Goal: Find specific page/section: Find specific page/section

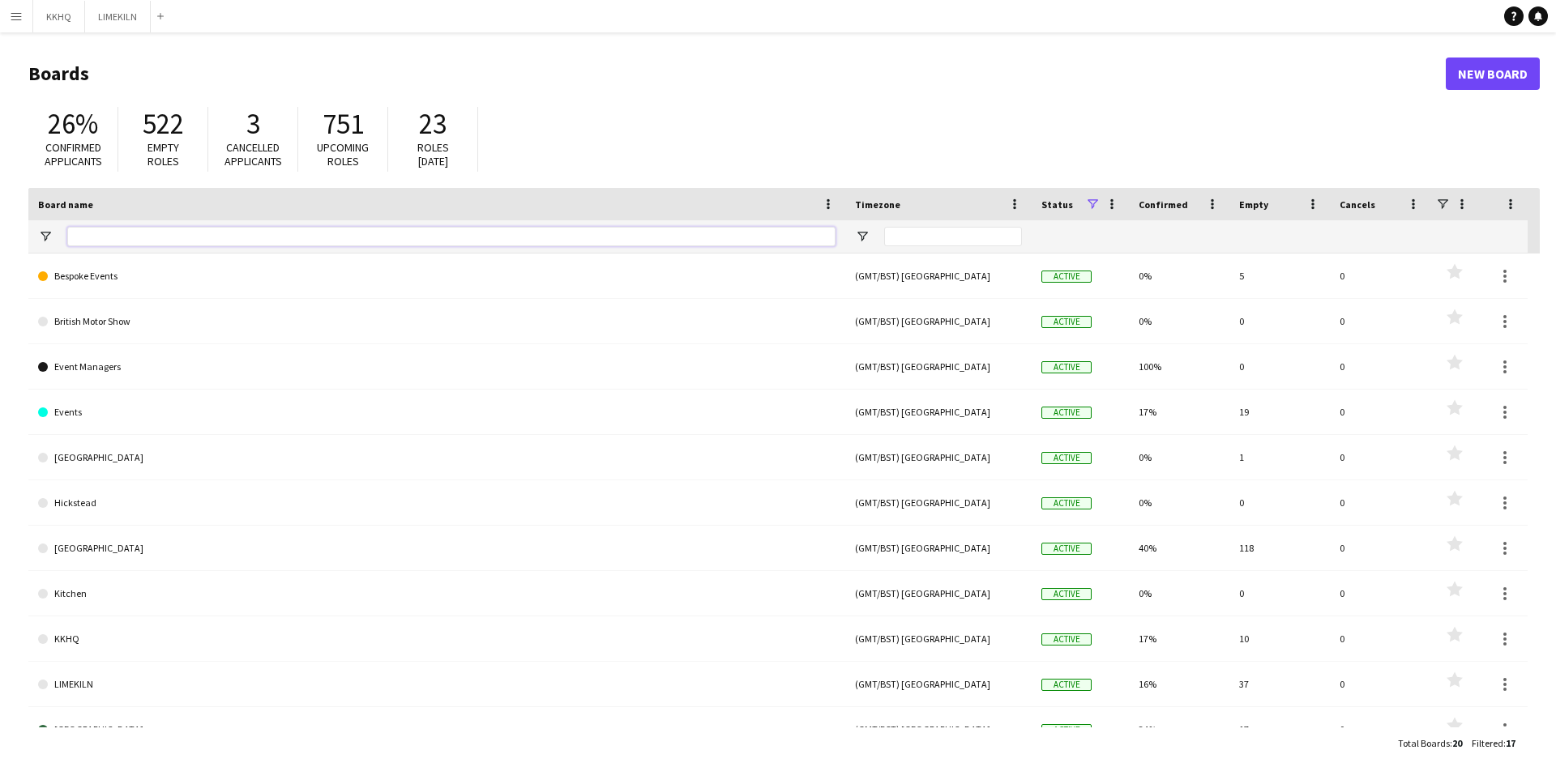
click at [180, 240] on input "Board name Filter Input" at bounding box center [451, 236] width 768 height 19
click at [18, 18] on app-icon "Menu" at bounding box center [16, 16] width 13 height 13
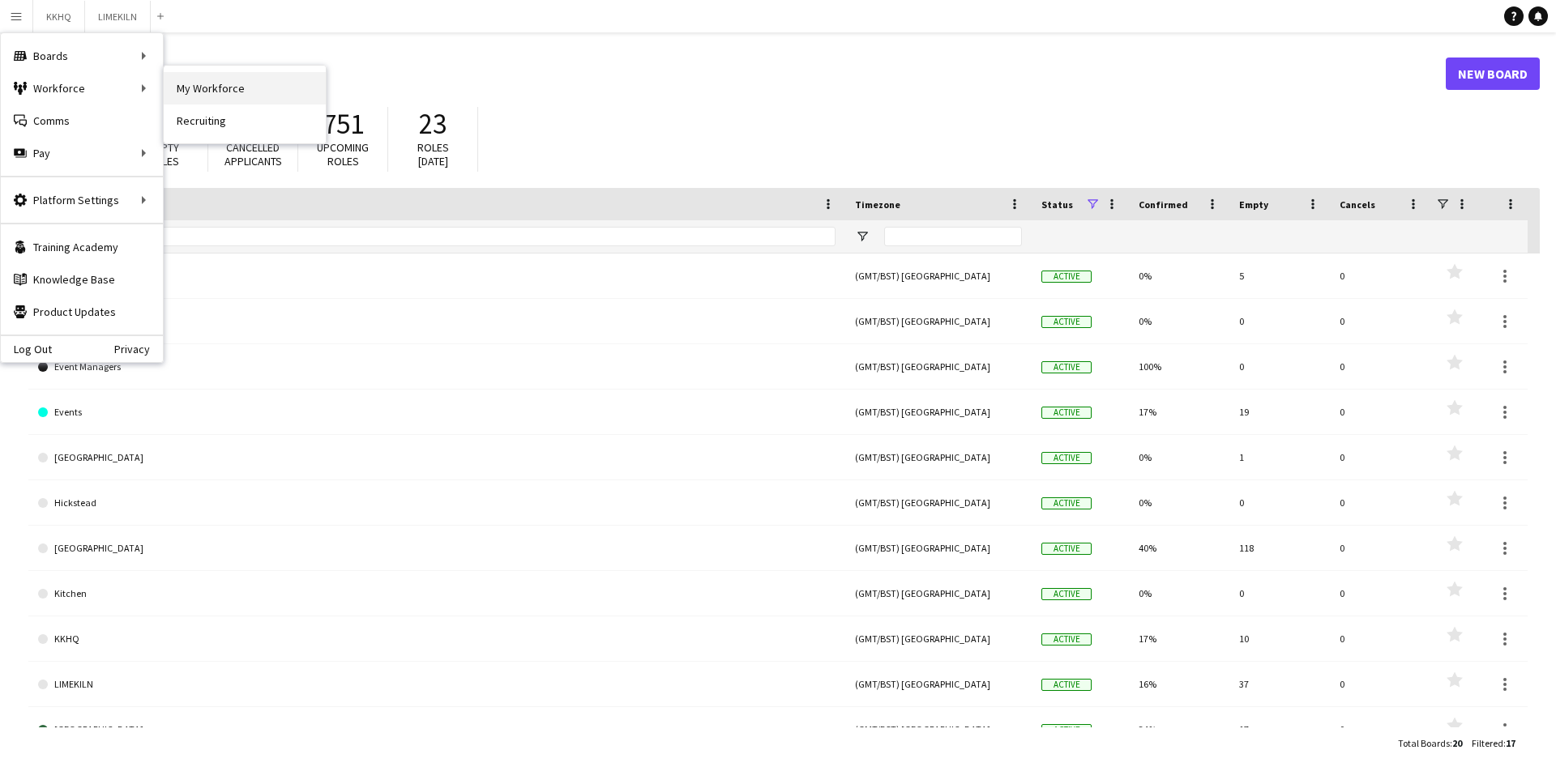
click at [189, 90] on link "My Workforce" at bounding box center [245, 88] width 162 height 33
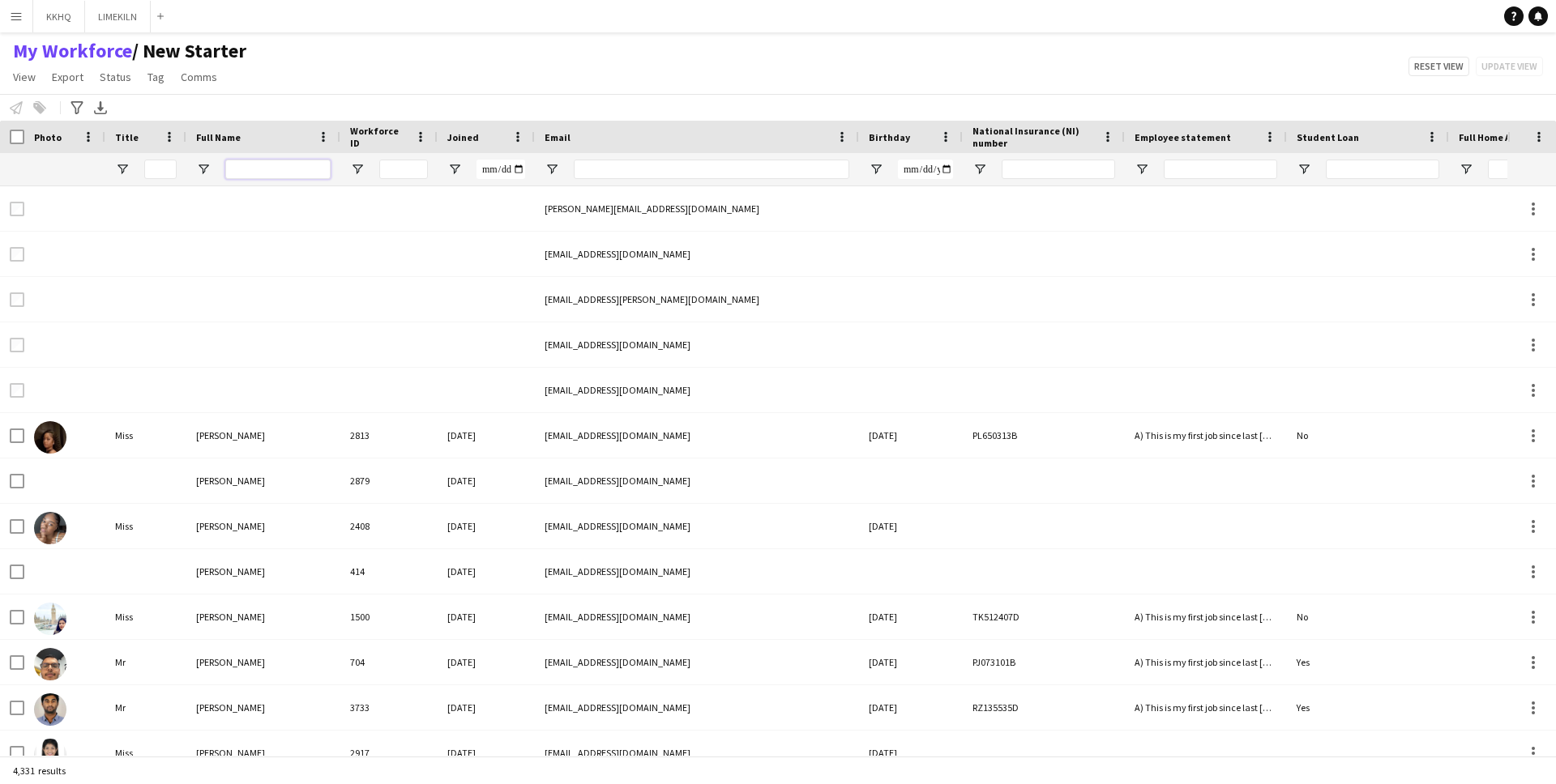
click at [314, 164] on input "Full Name Filter Input" at bounding box center [278, 169] width 105 height 19
type input "********"
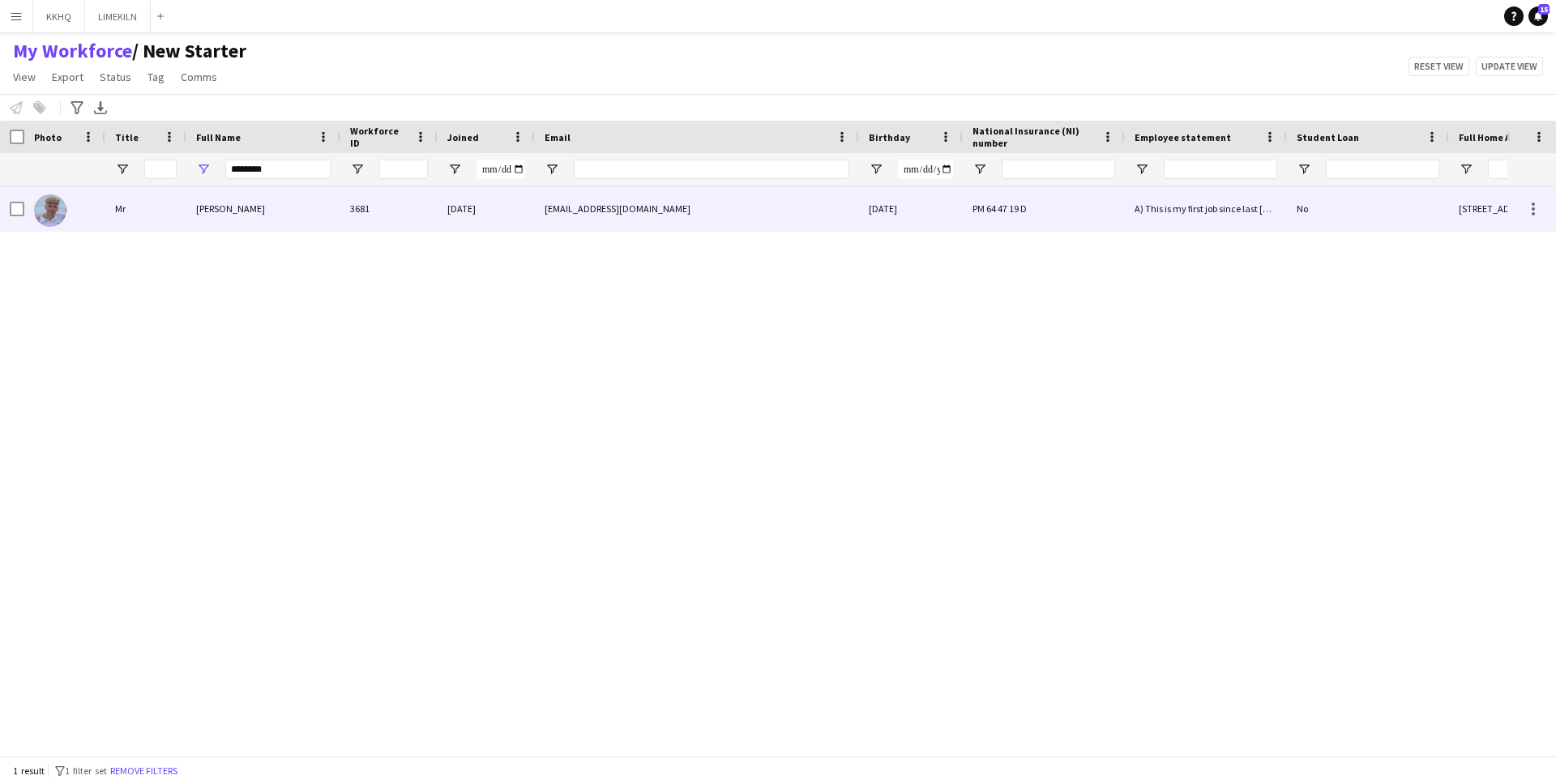
click at [345, 205] on div "3681" at bounding box center [389, 208] width 97 height 44
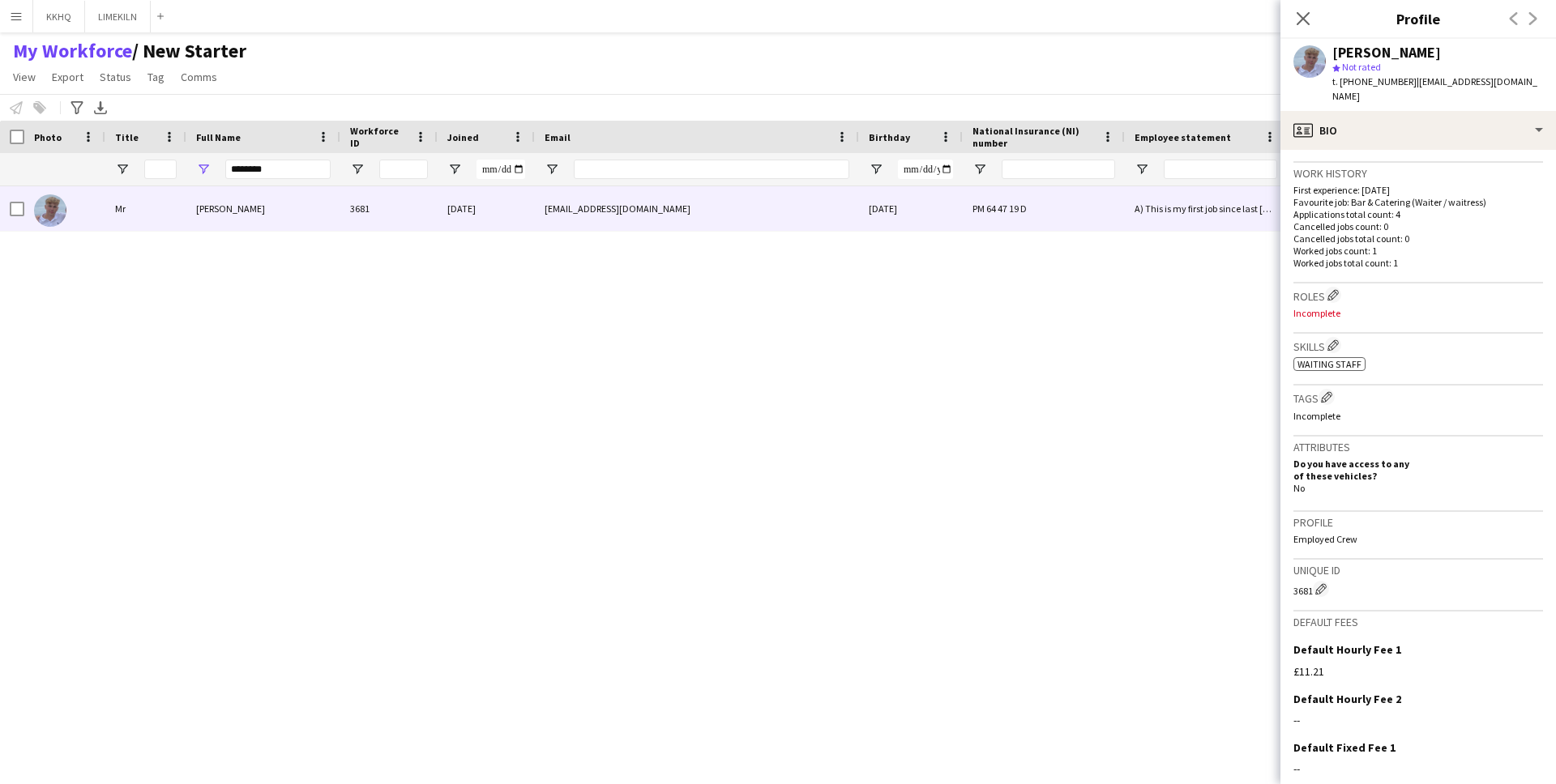
scroll to position [483, 0]
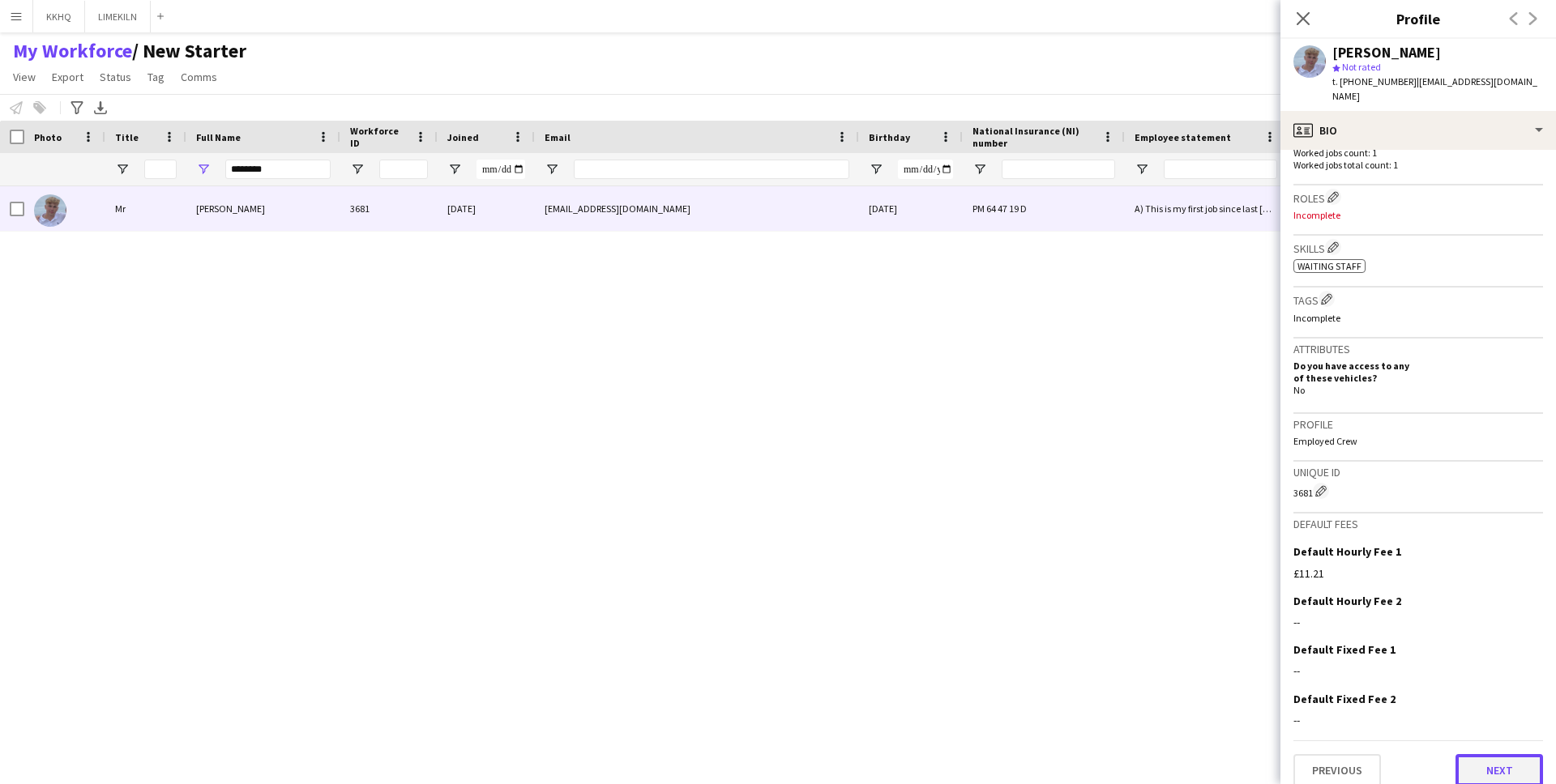
click at [1489, 761] on button "Next" at bounding box center [1499, 771] width 88 height 33
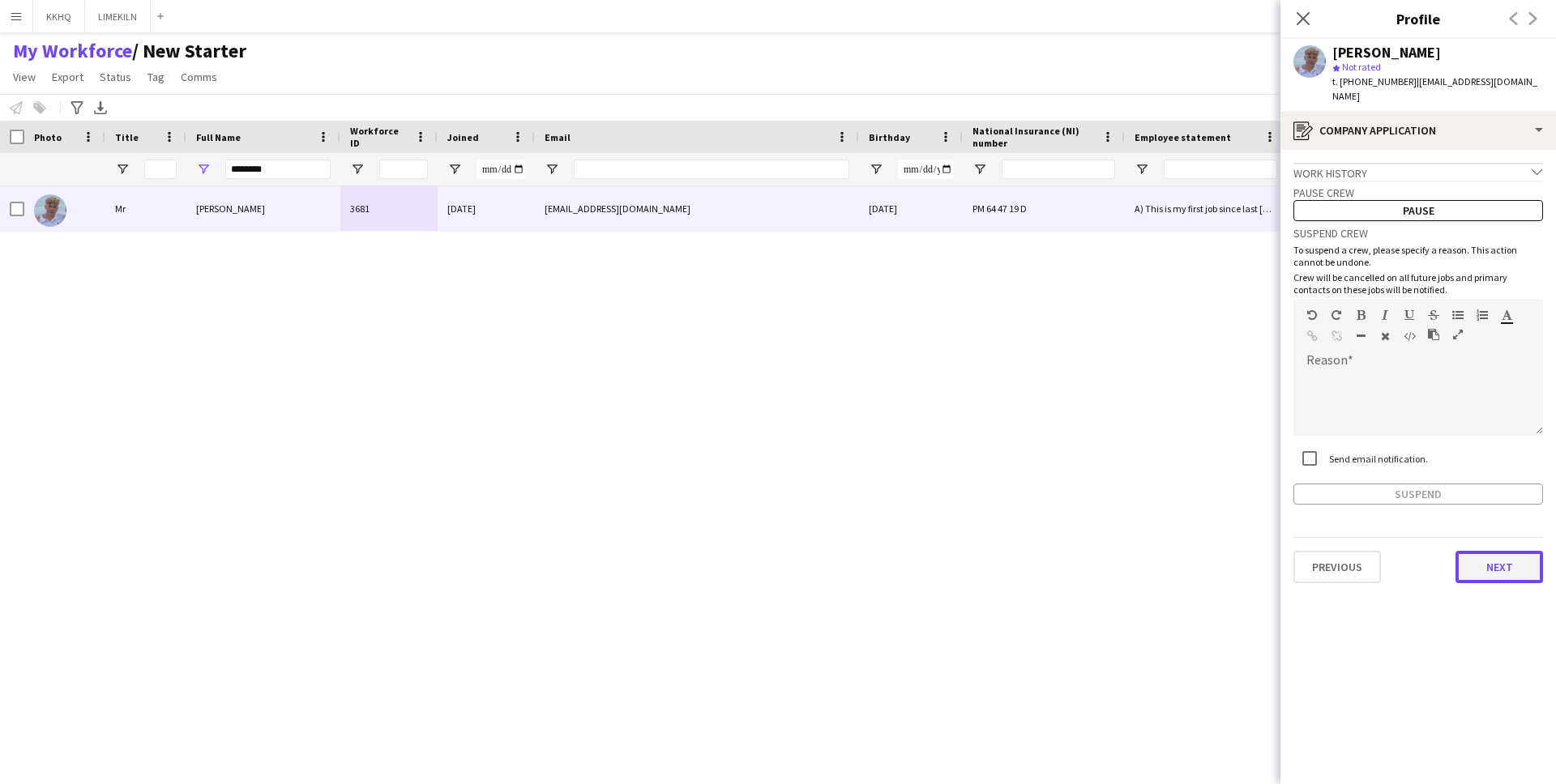
click at [1513, 555] on button "Next" at bounding box center [1499, 566] width 88 height 33
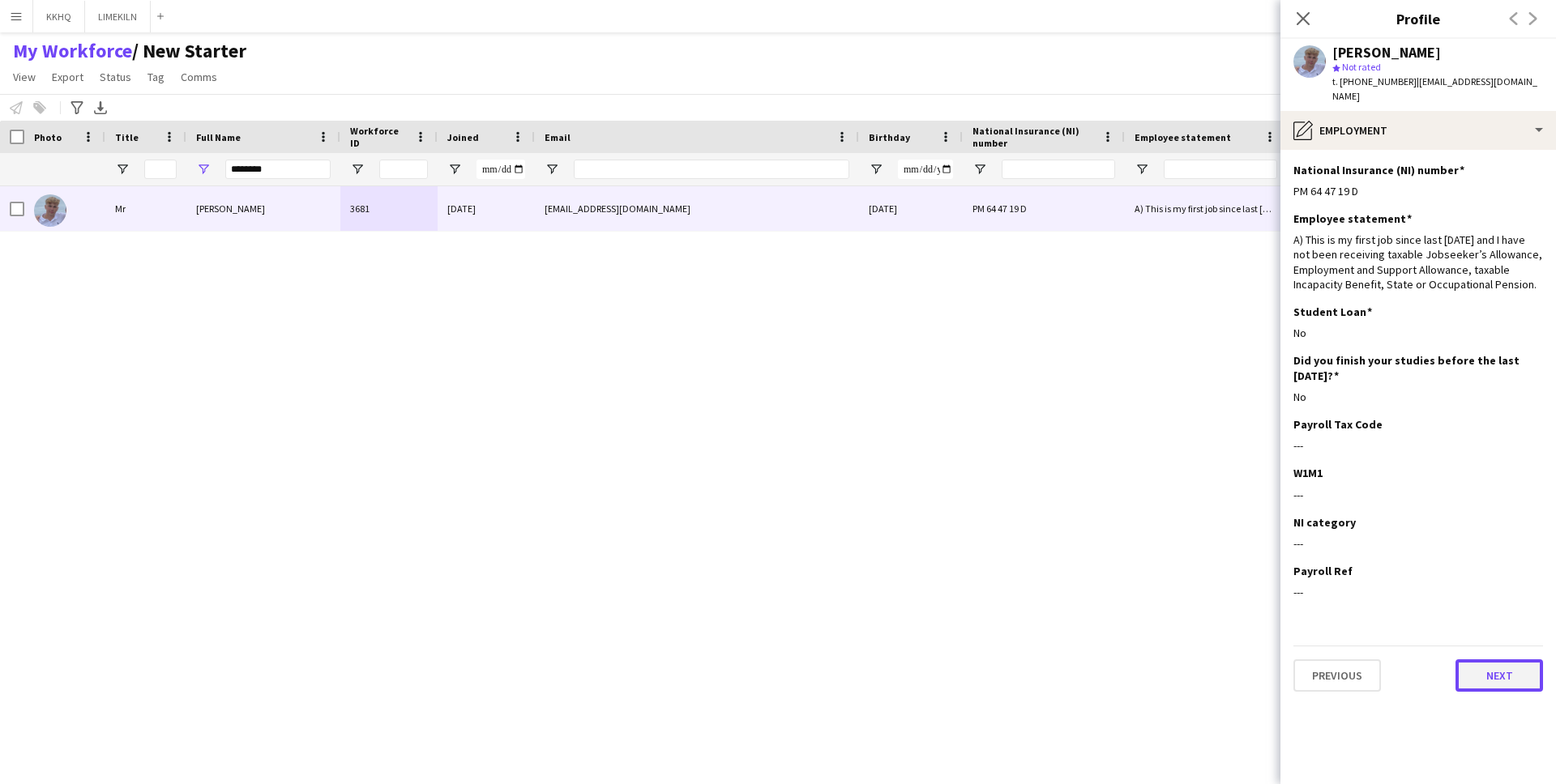
click at [1497, 659] on button "Next" at bounding box center [1499, 675] width 88 height 33
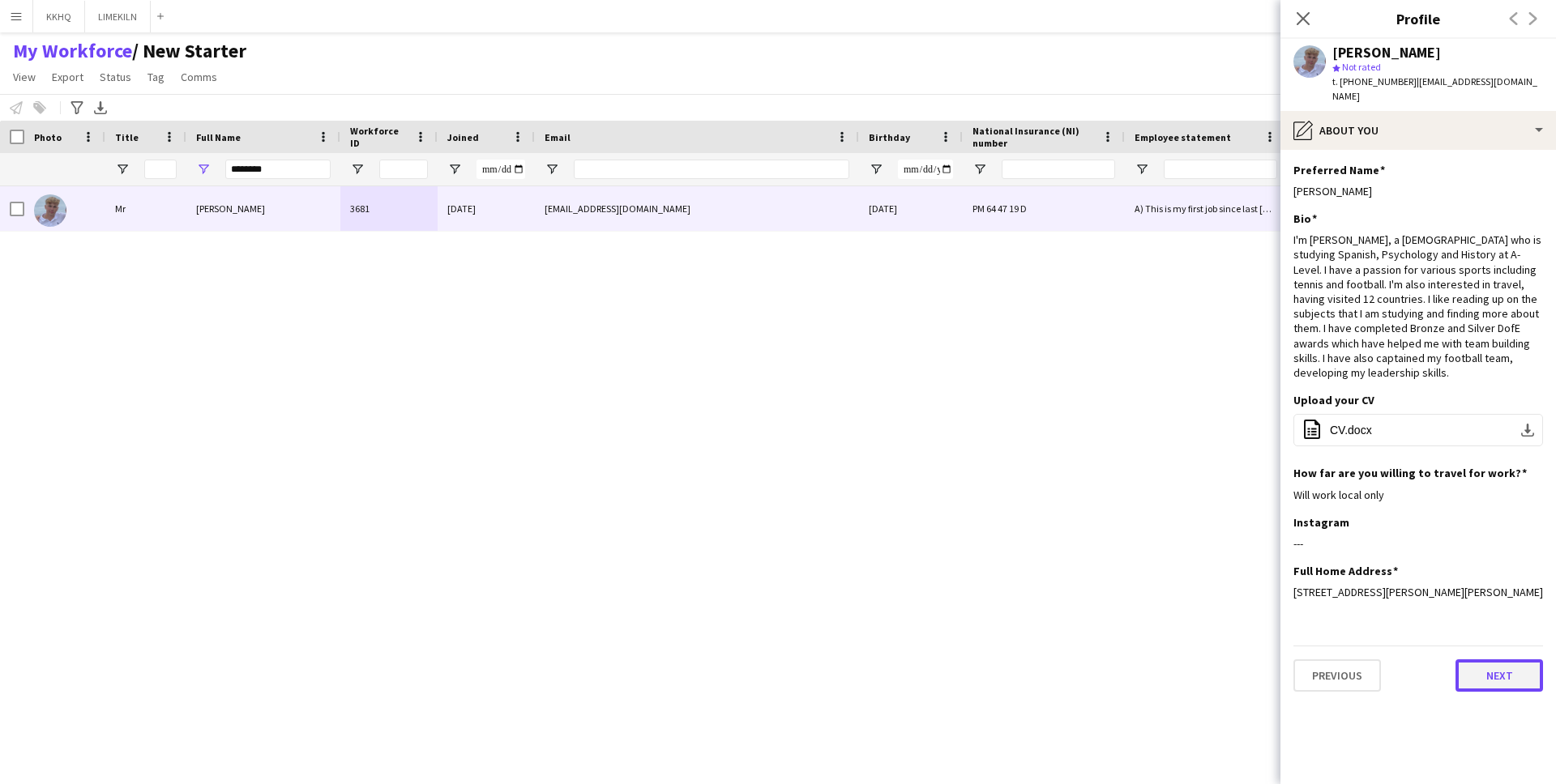
click at [1507, 659] on button "Next" at bounding box center [1499, 675] width 88 height 33
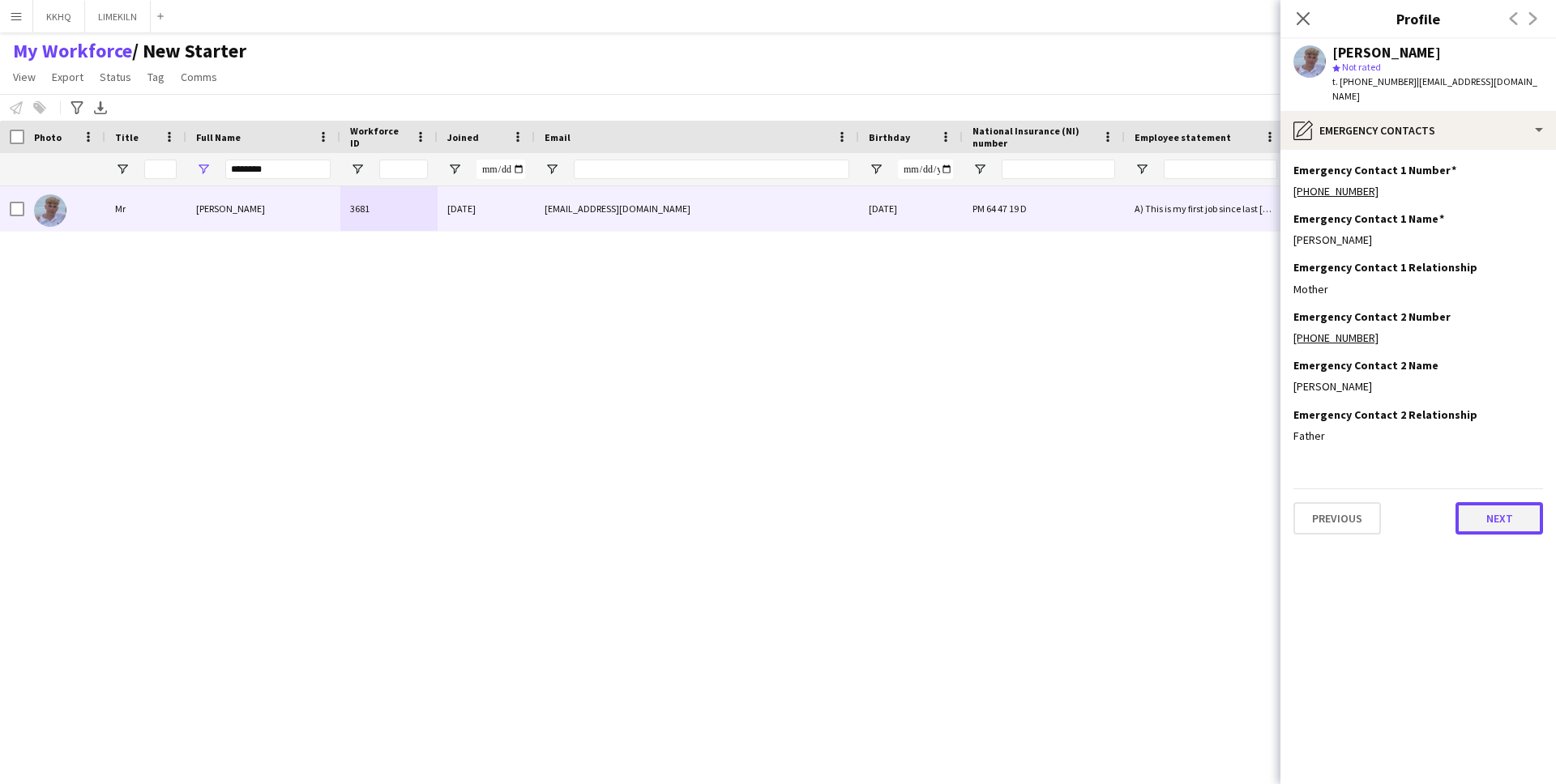
click at [1474, 506] on button "Next" at bounding box center [1499, 518] width 88 height 33
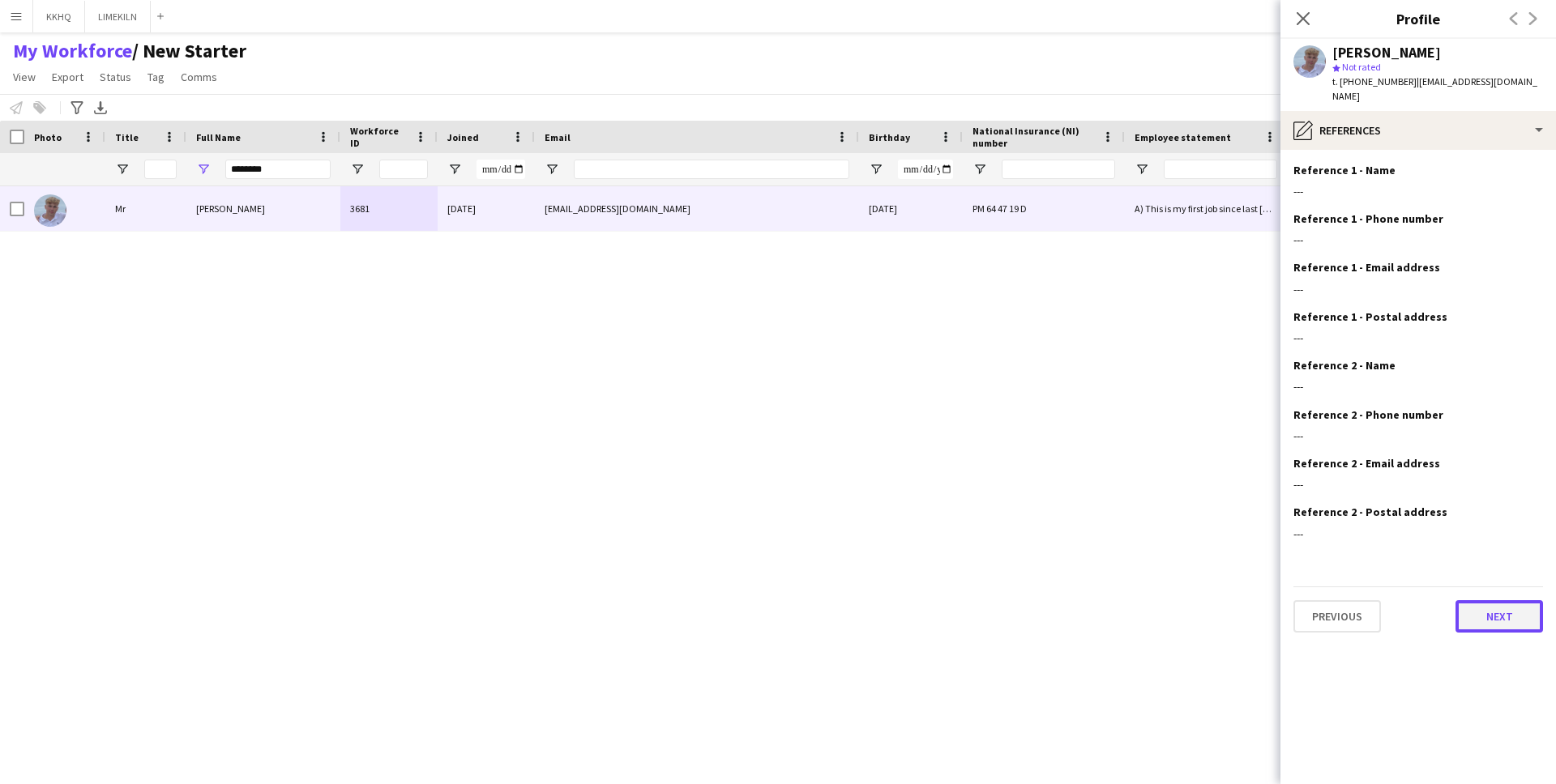
click at [1500, 601] on button "Next" at bounding box center [1499, 617] width 88 height 33
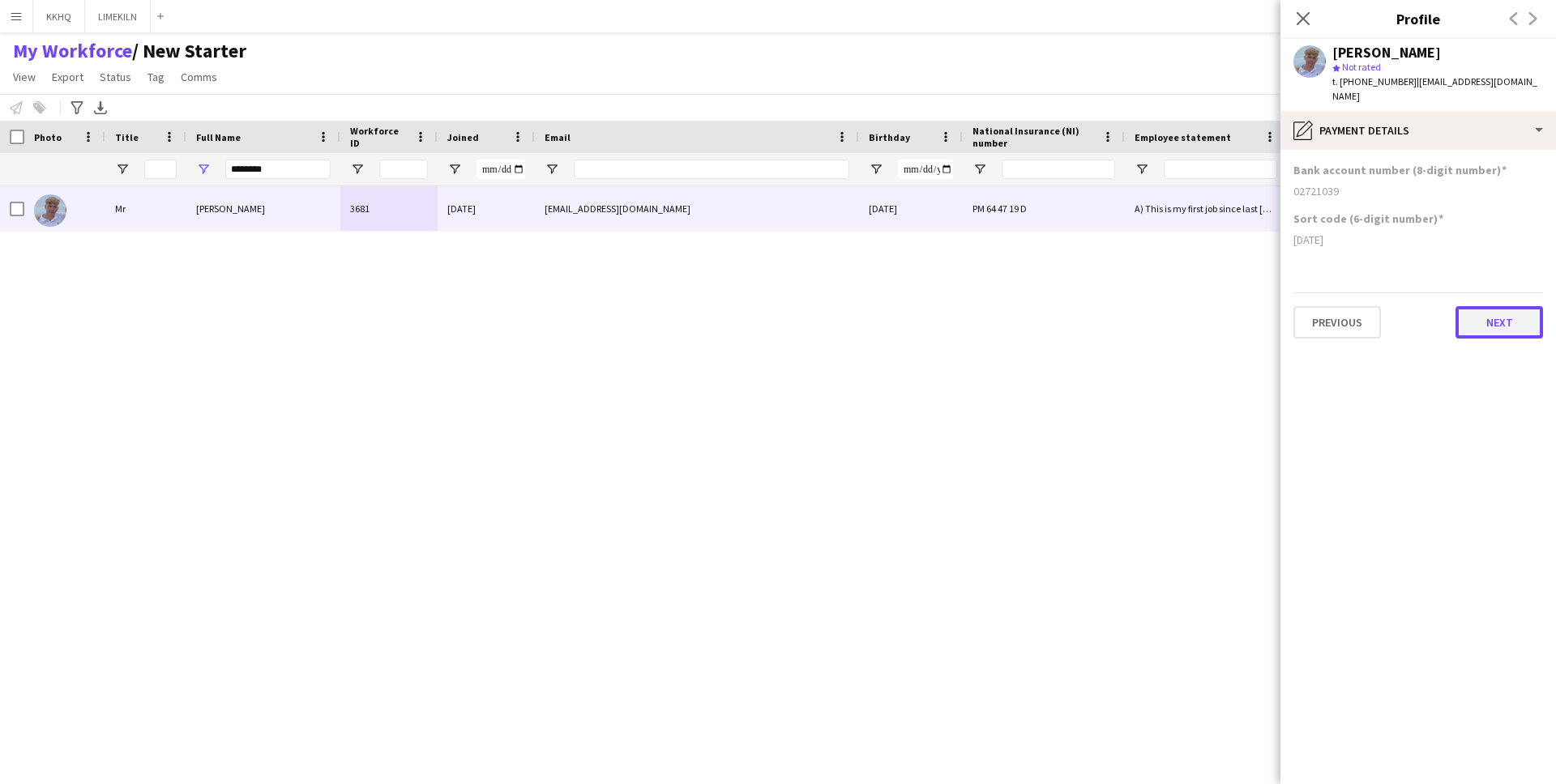
click at [1500, 315] on button "Next" at bounding box center [1499, 322] width 88 height 33
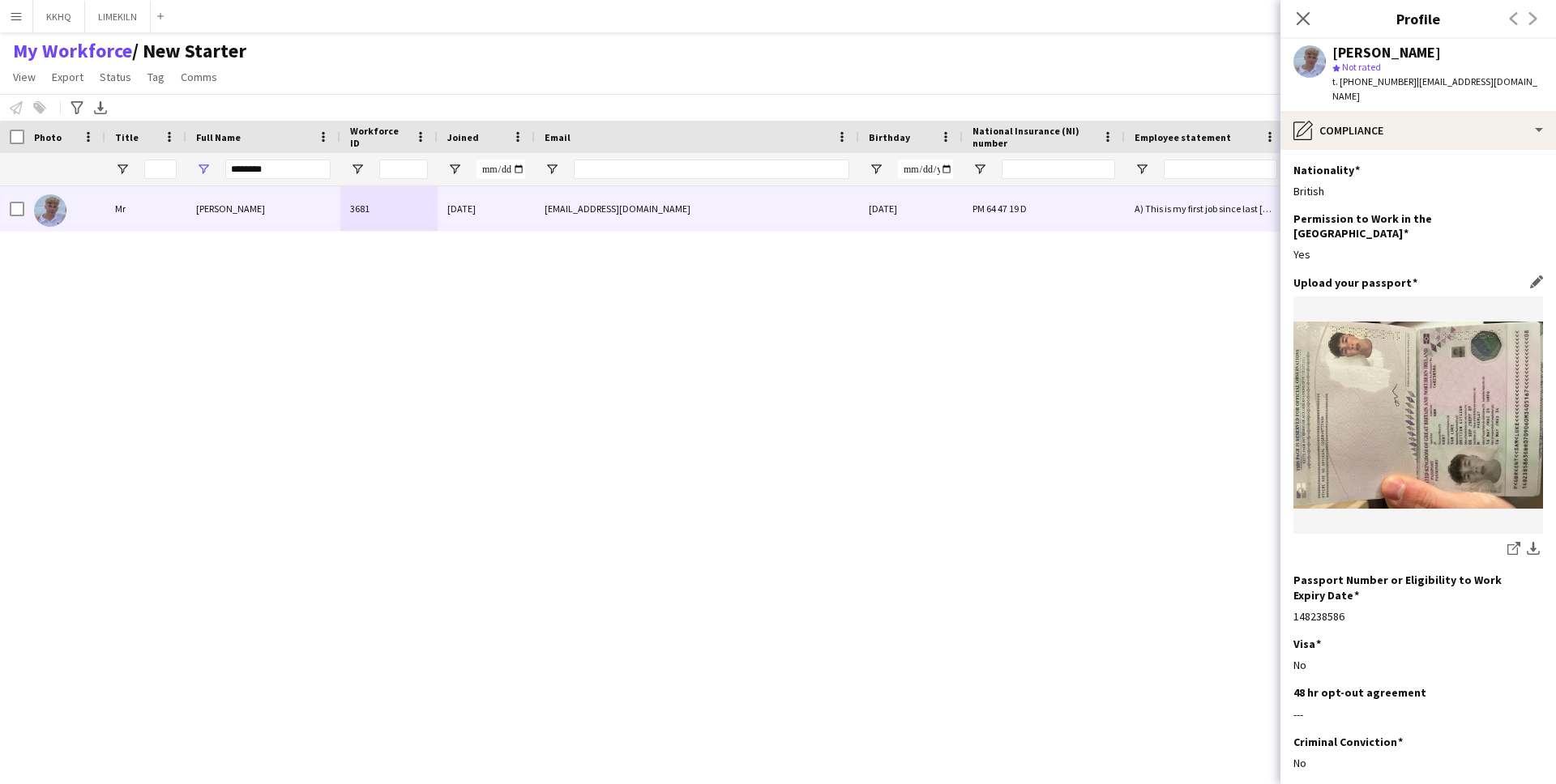
click at [1464, 356] on img at bounding box center [1419, 415] width 249 height 187
